Goal: Transaction & Acquisition: Purchase product/service

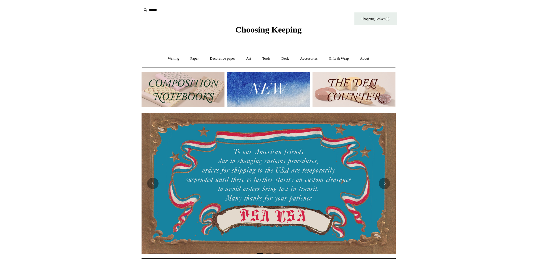
click at [245, 85] on img at bounding box center [268, 89] width 83 height 35
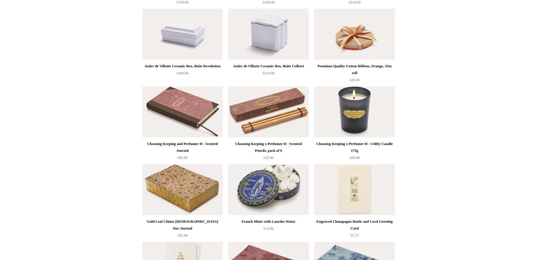
scroll to position [623, 0]
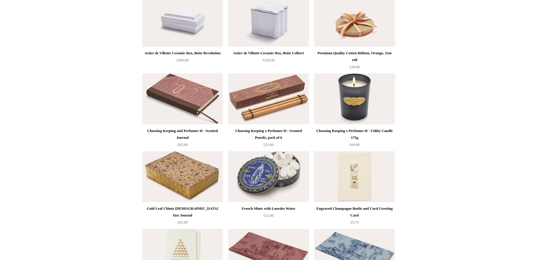
click at [166, 183] on img at bounding box center [182, 176] width 80 height 51
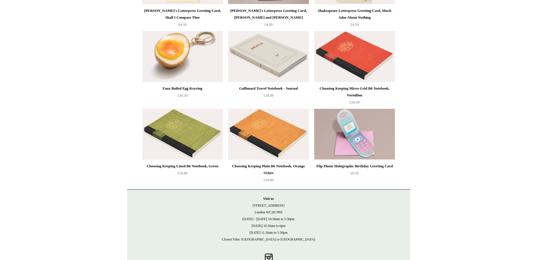
scroll to position [1228, 0]
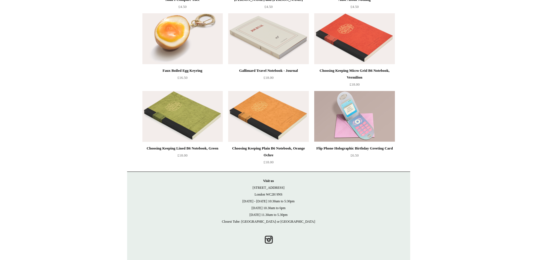
click at [181, 114] on img at bounding box center [182, 116] width 80 height 51
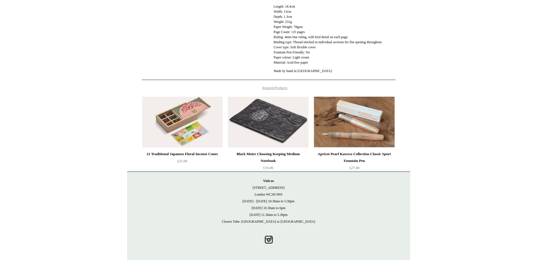
scroll to position [253, 0]
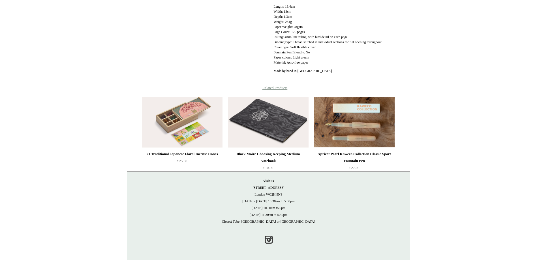
click at [333, 142] on img at bounding box center [354, 122] width 80 height 51
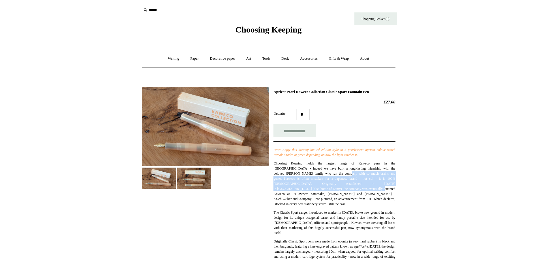
drag, startPoint x: 322, startPoint y: 175, endPoint x: 332, endPoint y: 190, distance: 17.8
click at [332, 190] on span "Choosing Keeping holds the largest range of Kaweco pens in the UK - indeed we h…" at bounding box center [334, 184] width 122 height 45
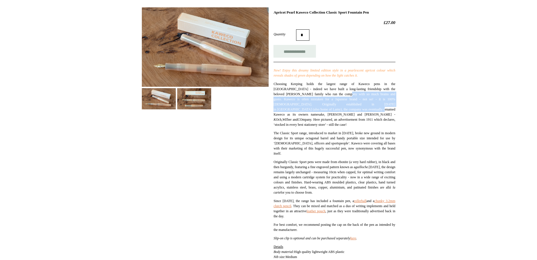
scroll to position [85, 0]
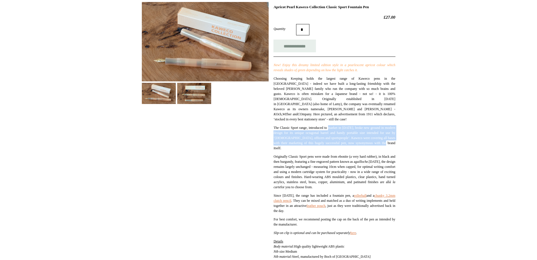
drag, startPoint x: 336, startPoint y: 122, endPoint x: 331, endPoint y: 143, distance: 22.0
click at [331, 143] on p "The Classic Sport range, introduced to market in 1934, broke new ground in mode…" at bounding box center [334, 137] width 122 height 25
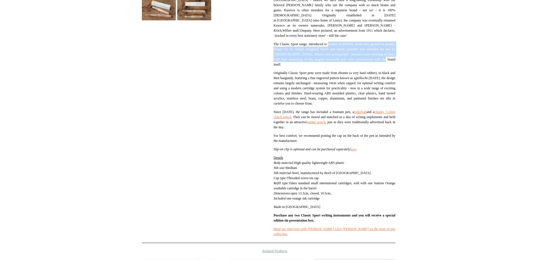
scroll to position [170, 0]
click at [356, 149] on link "here" at bounding box center [353, 148] width 6 height 4
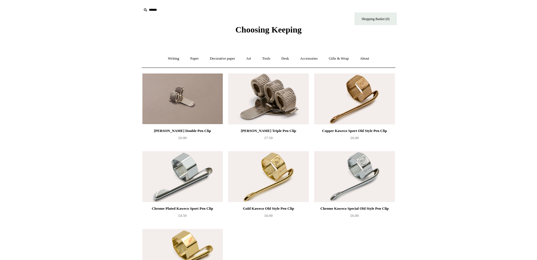
click at [244, 31] on span "Choosing Keeping" at bounding box center [268, 29] width 66 height 9
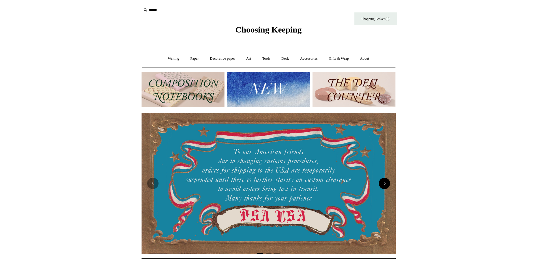
click at [384, 183] on button "Next" at bounding box center [384, 183] width 11 height 11
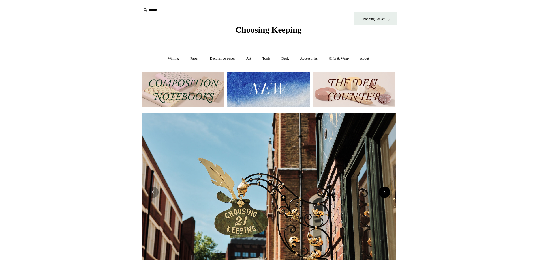
scroll to position [0, 254]
click at [383, 193] on button "Next" at bounding box center [384, 192] width 11 height 11
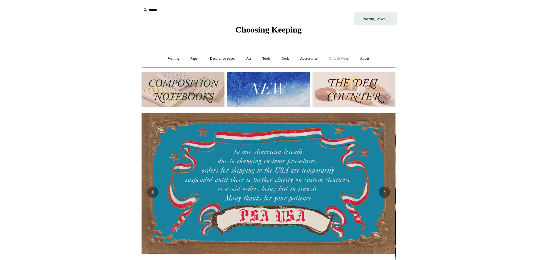
scroll to position [0, 0]
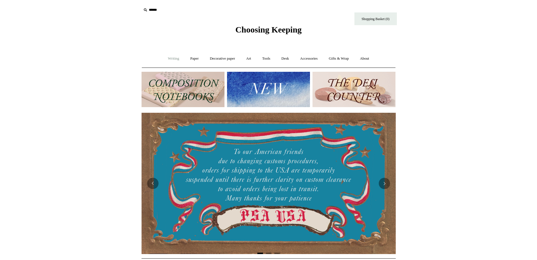
click at [165, 55] on link "Writing +" at bounding box center [174, 58] width 22 height 15
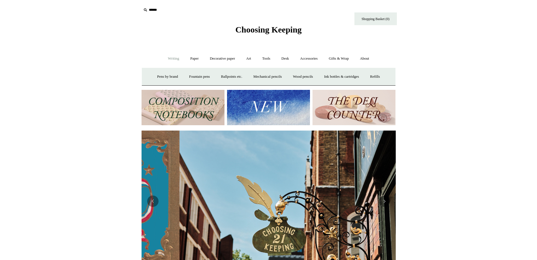
scroll to position [0, 254]
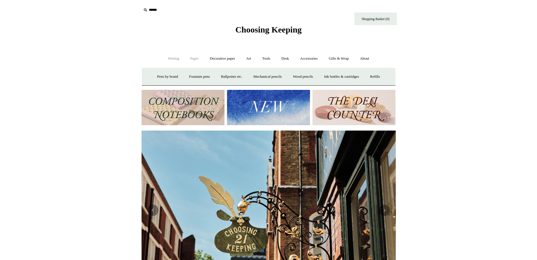
click at [196, 59] on link "Paper +" at bounding box center [194, 58] width 19 height 15
click at [330, 79] on link "Writing paper and envelopes +" at bounding box center [334, 76] width 52 height 15
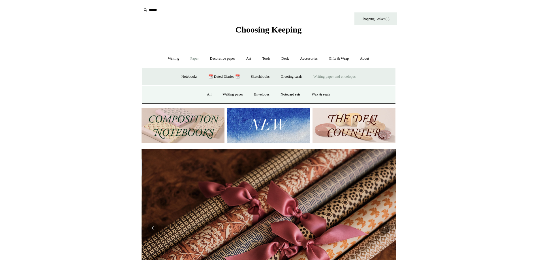
scroll to position [0, 508]
click at [206, 93] on link "All" at bounding box center [209, 94] width 15 height 15
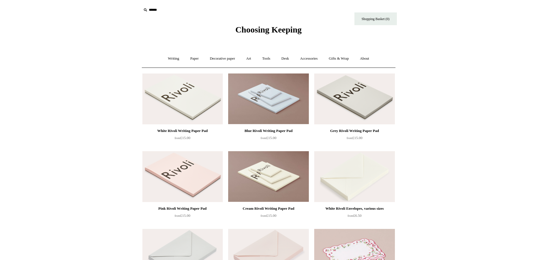
click at [161, 11] on input "text" at bounding box center [177, 10] width 70 height 10
type input "****"
click at [203, 5] on input "*" at bounding box center [206, 10] width 6 height 10
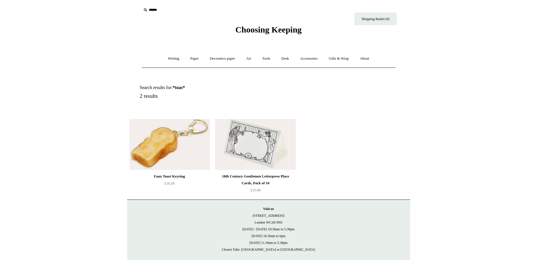
click at [159, 142] on img at bounding box center [169, 144] width 80 height 51
